Goal: Task Accomplishment & Management: Manage account settings

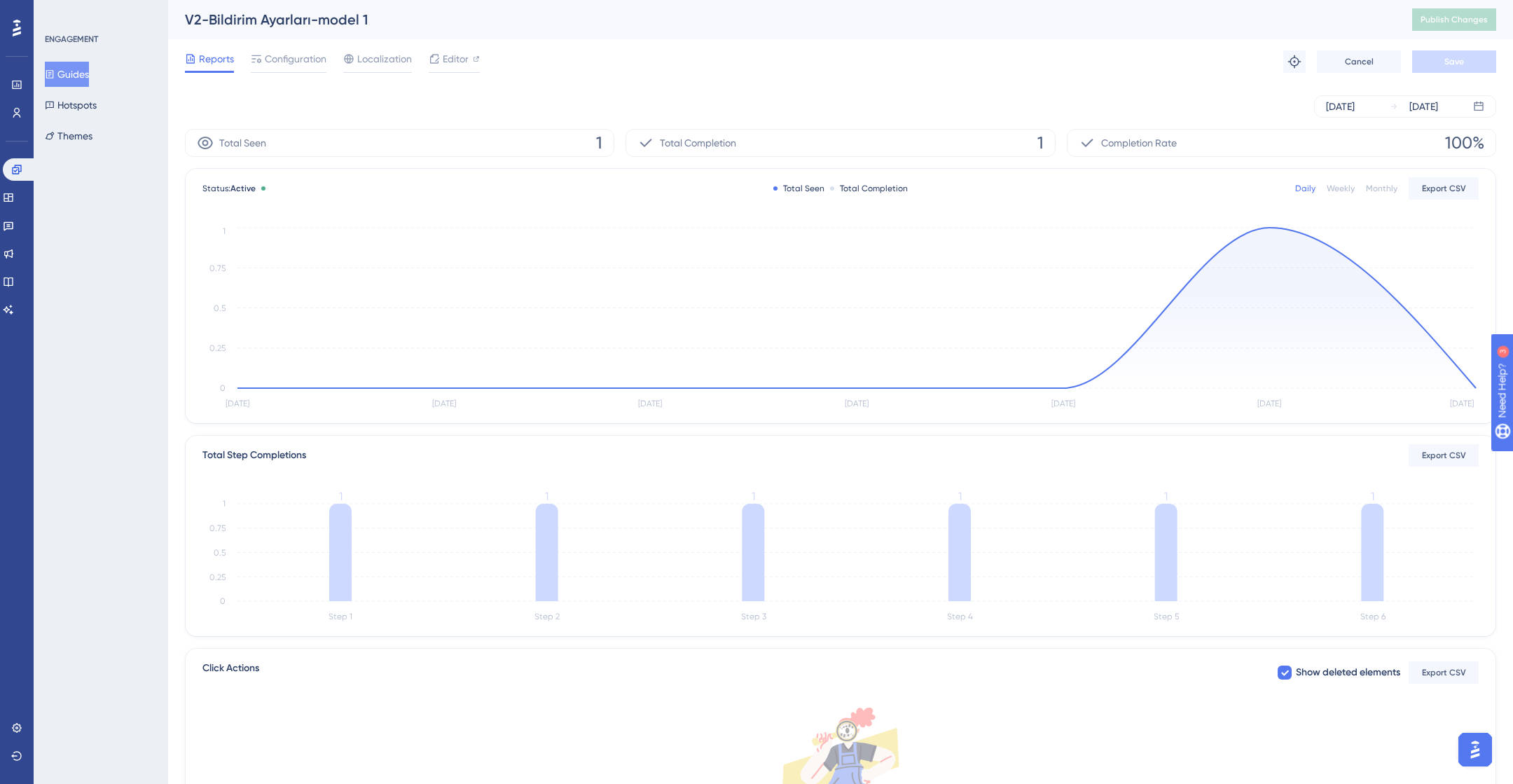
click at [65, 74] on button "Guides" at bounding box center [66, 74] width 44 height 25
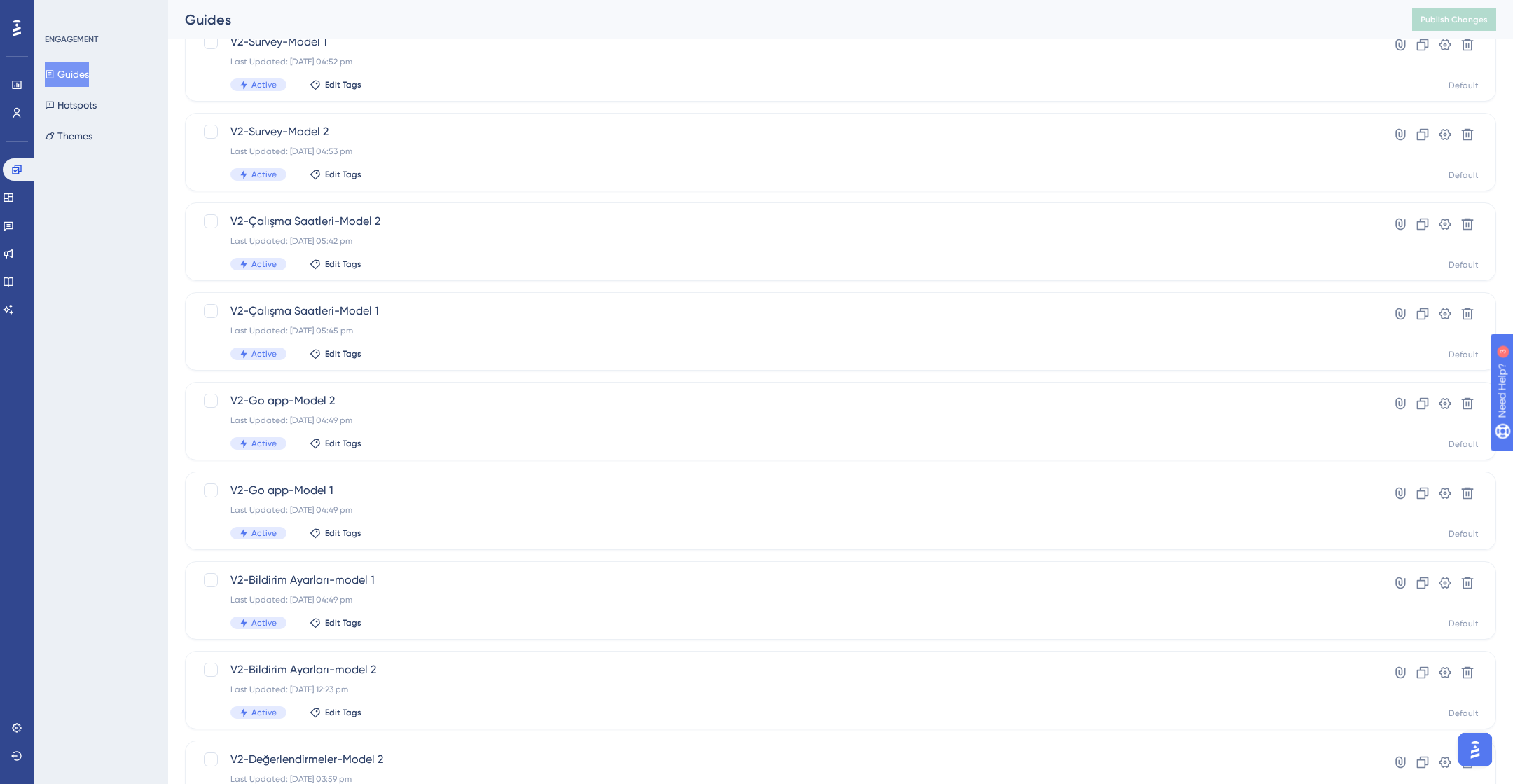
scroll to position [109, 0]
click at [462, 257] on div "Active Edit Tags" at bounding box center [785, 261] width 1109 height 13
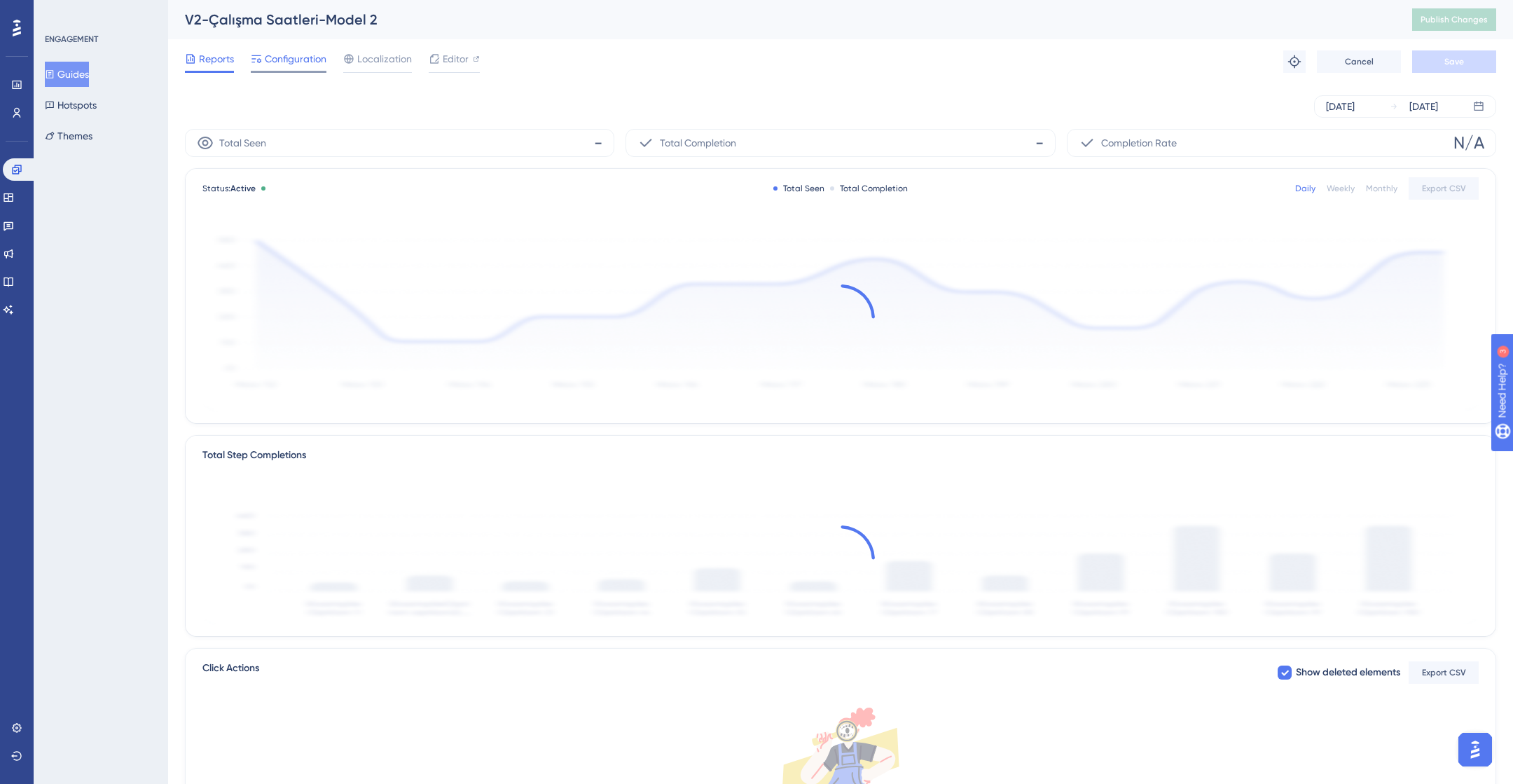
click at [289, 52] on span "Configuration" at bounding box center [296, 59] width 62 height 17
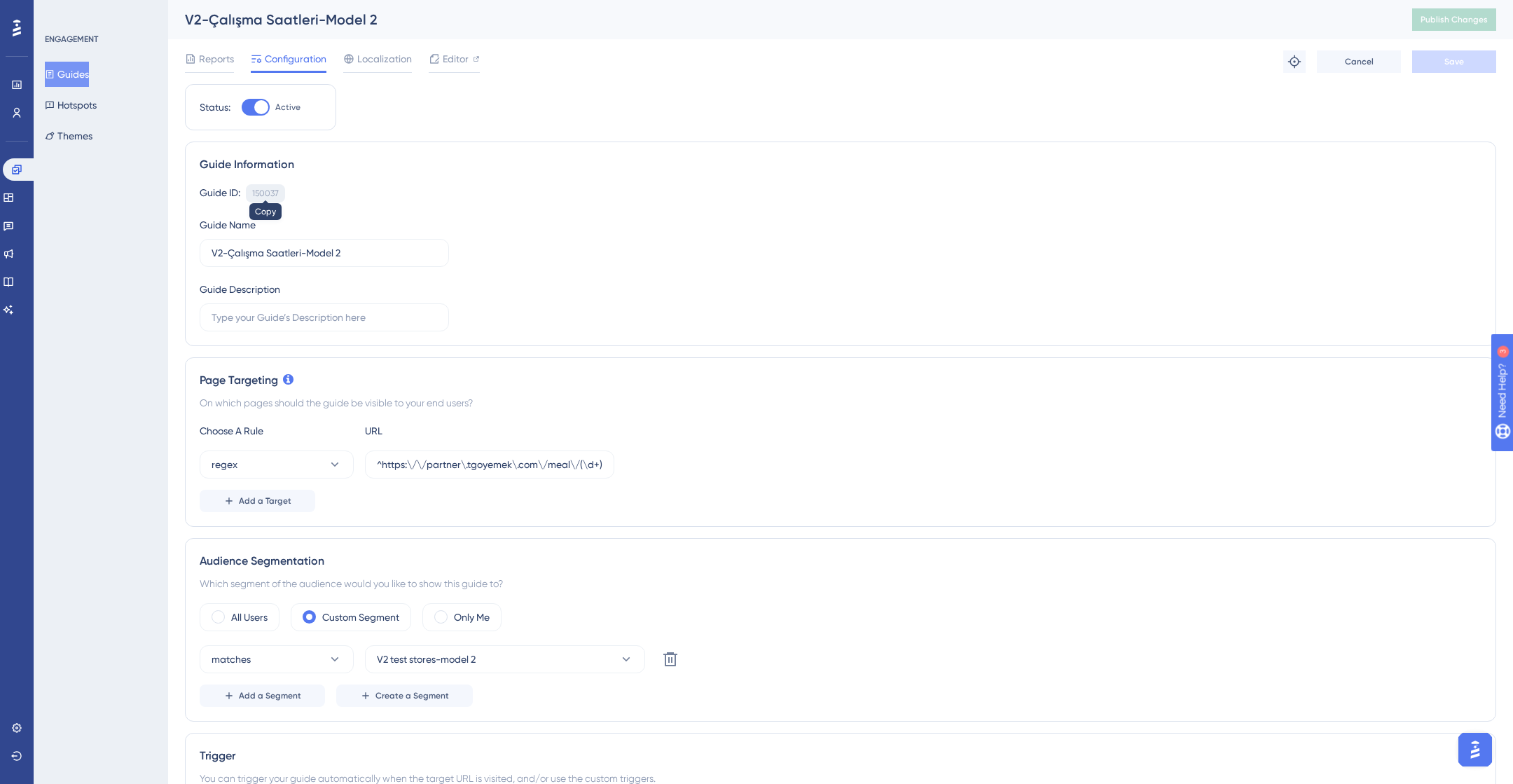
click at [263, 194] on div "150037" at bounding box center [266, 193] width 27 height 11
click at [14, 191] on link at bounding box center [8, 197] width 11 height 22
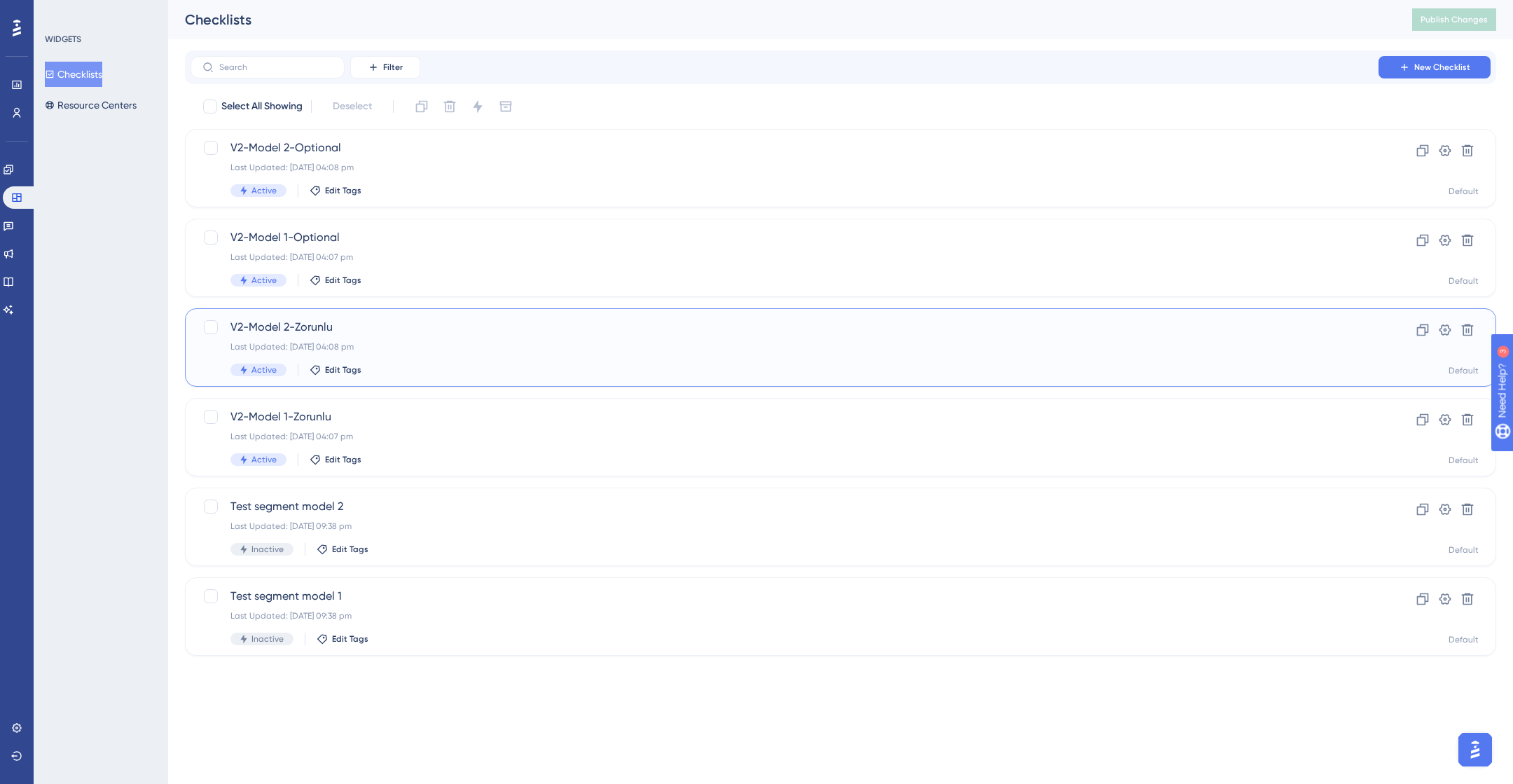
click at [408, 340] on div "V2-Model 2-Zorunlu Last Updated: [DATE] 04:08 pm Active Edit Tags" at bounding box center [785, 347] width 1109 height 57
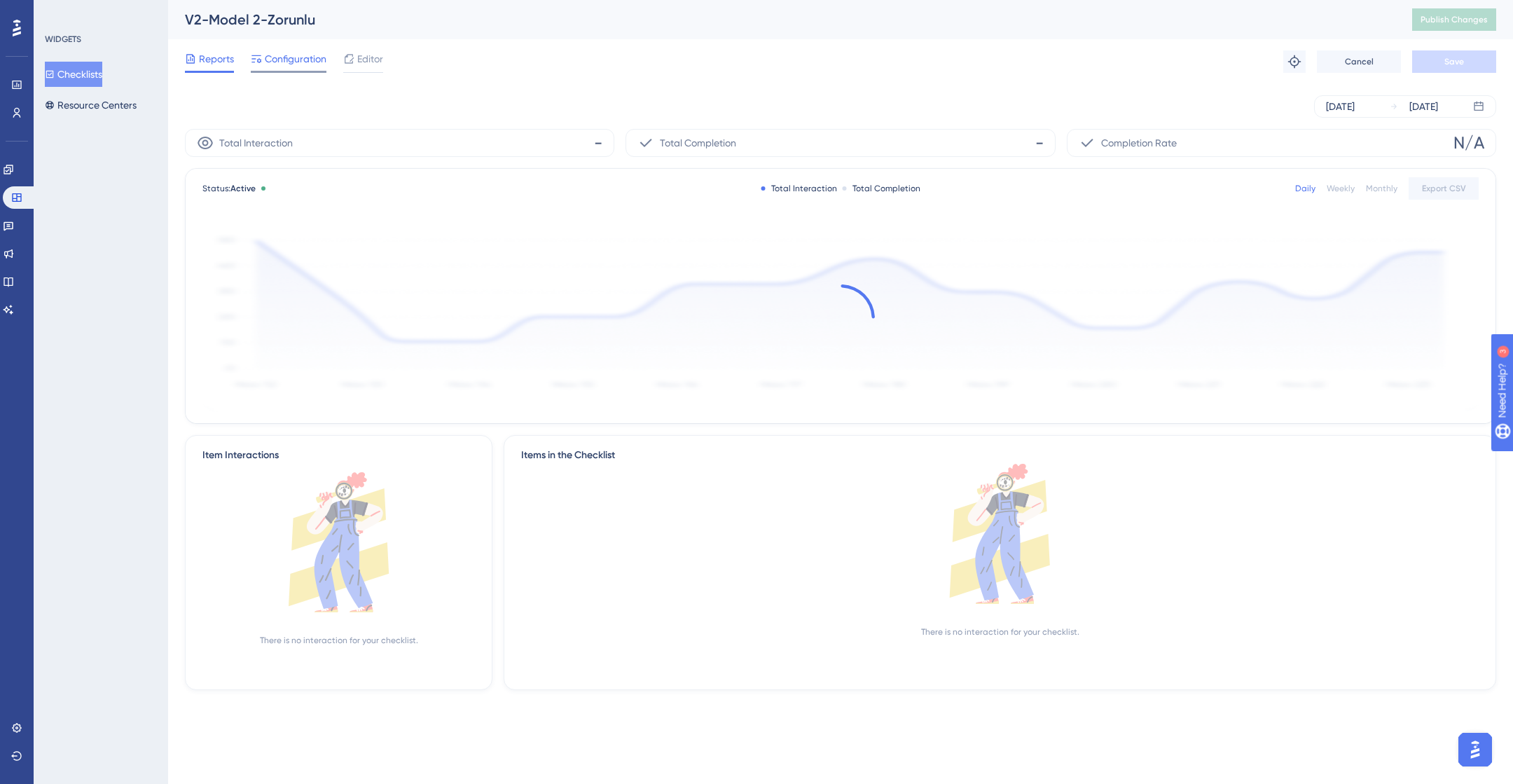
click at [284, 56] on span "Configuration" at bounding box center [296, 59] width 62 height 17
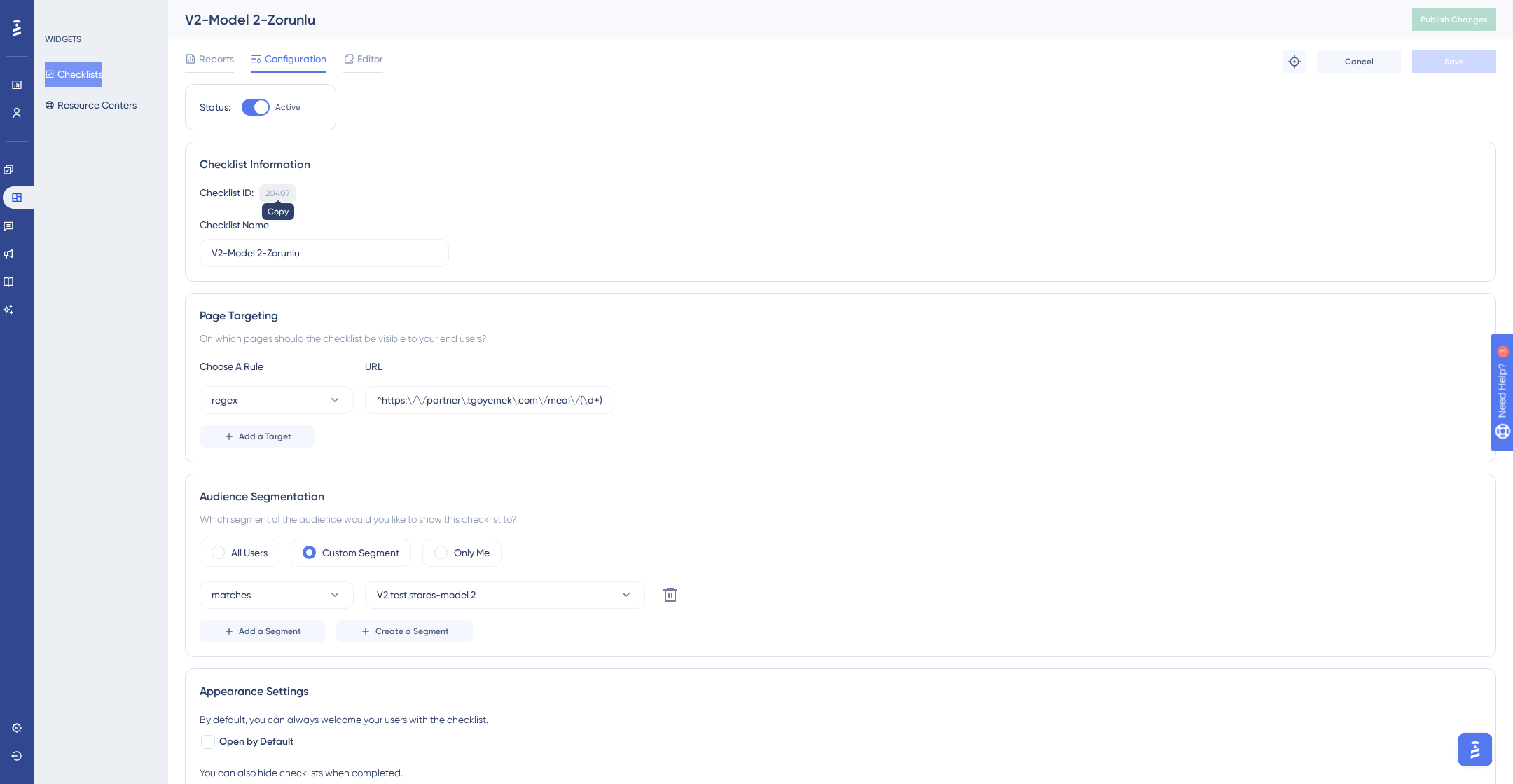
click at [280, 192] on div "20407" at bounding box center [278, 193] width 25 height 11
